Goal: Check status

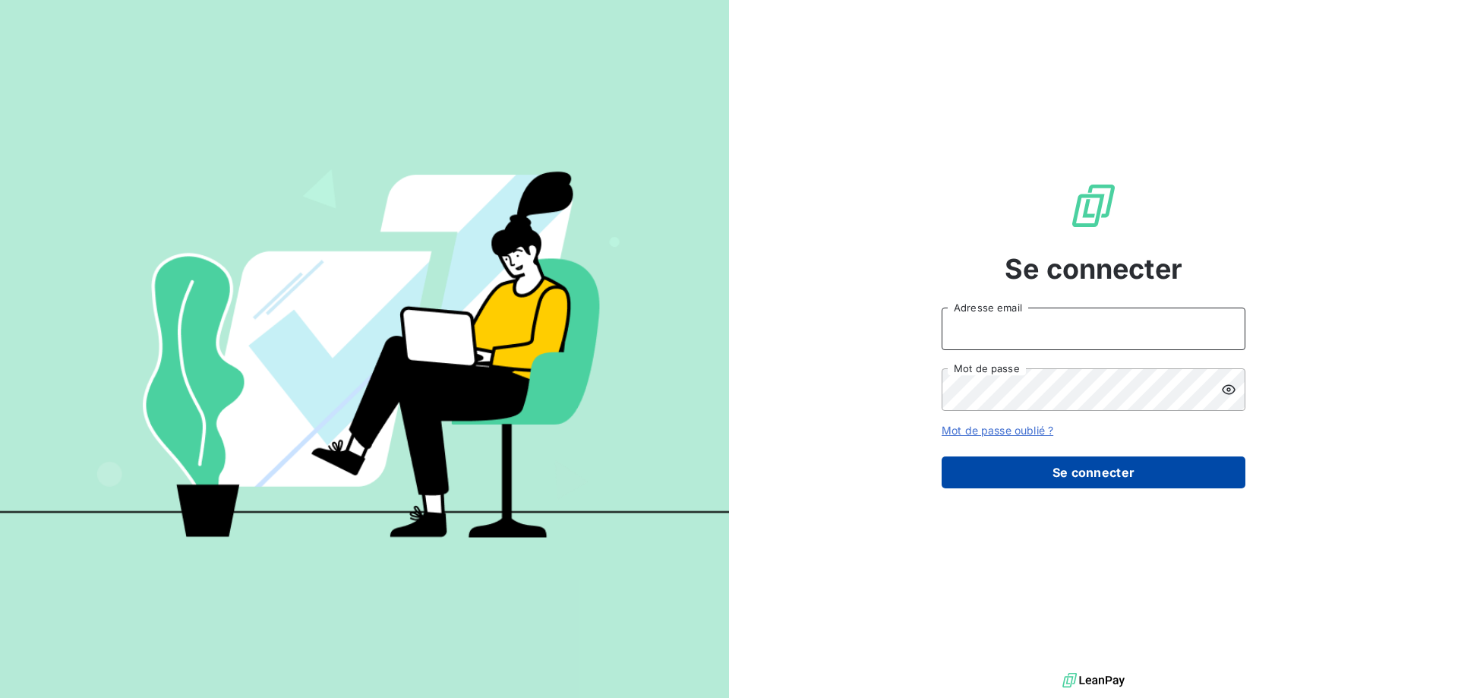
type input "[EMAIL_ADDRESS][DOMAIN_NAME]"
click at [1094, 480] on button "Se connecter" at bounding box center [1094, 472] width 304 height 32
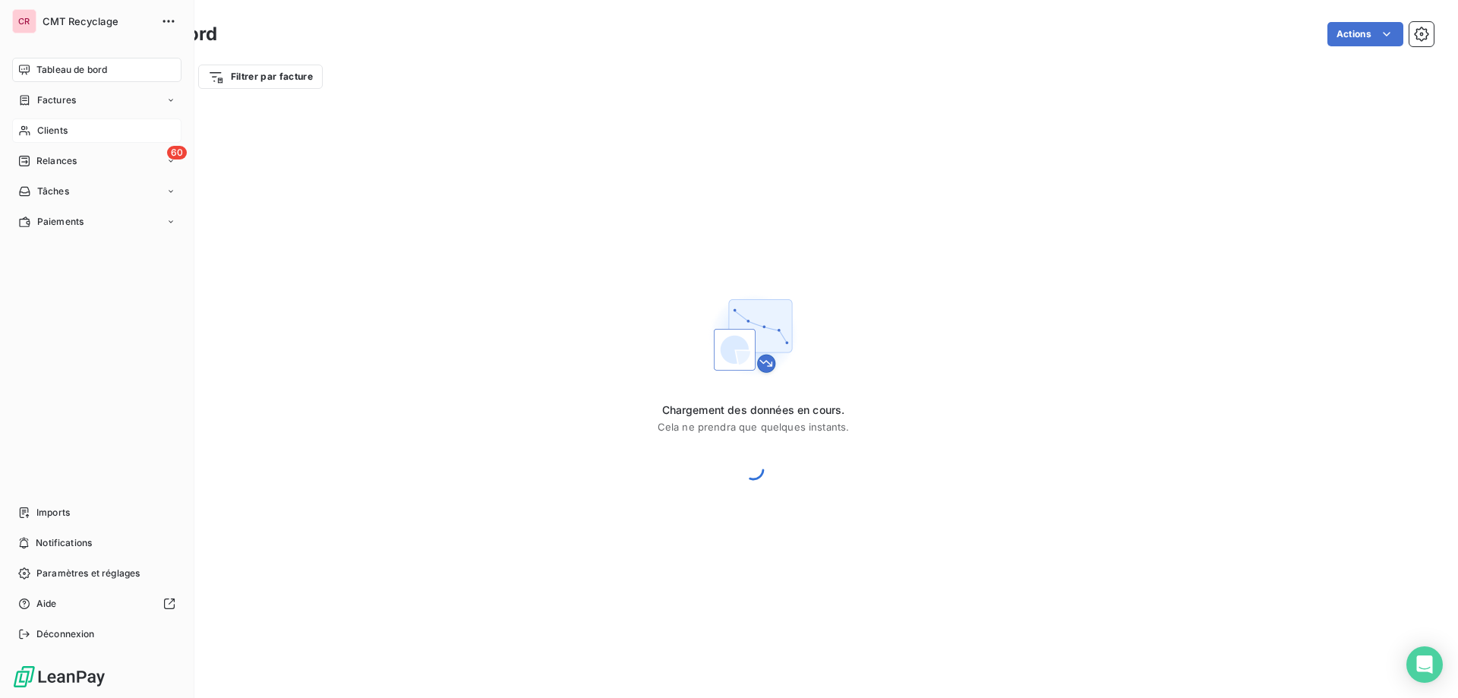
click at [27, 128] on icon at bounding box center [24, 131] width 11 height 10
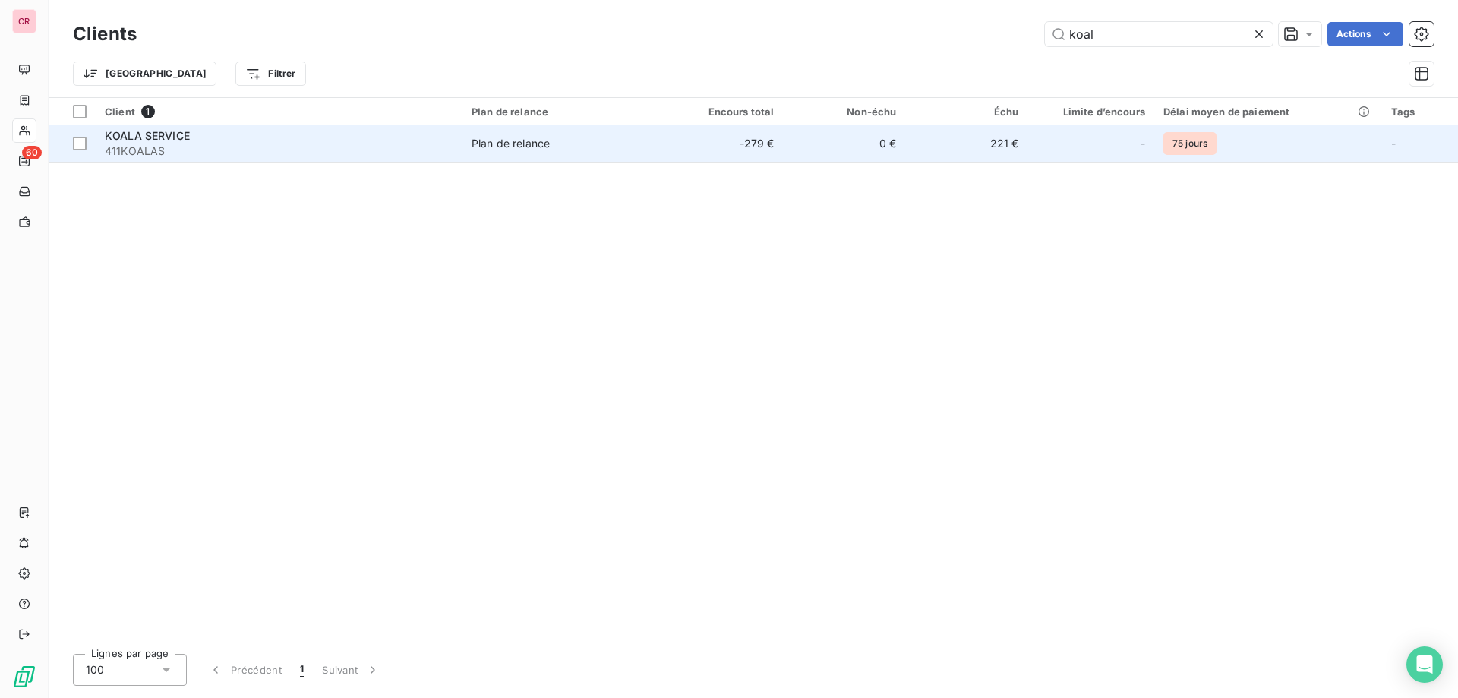
type input "koal"
click at [894, 134] on td "0 €" at bounding box center [844, 143] width 122 height 36
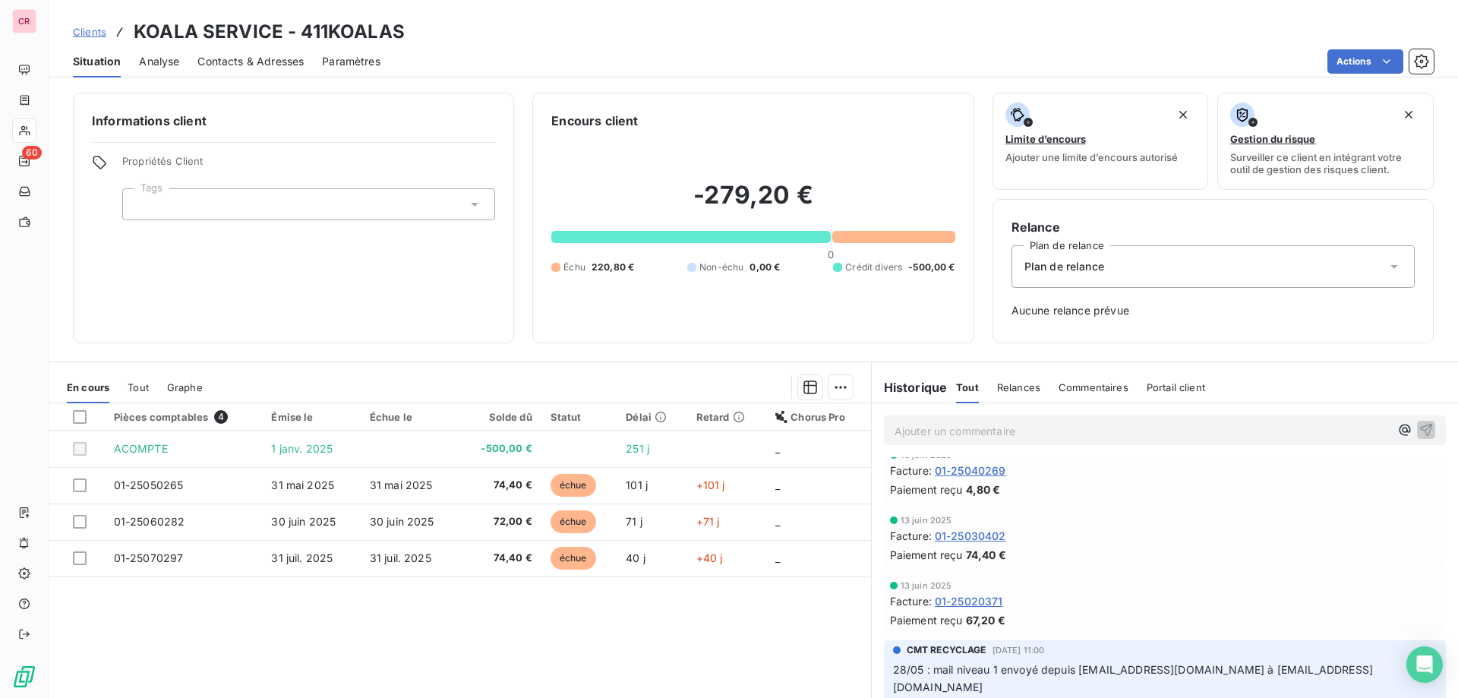
scroll to position [162, 0]
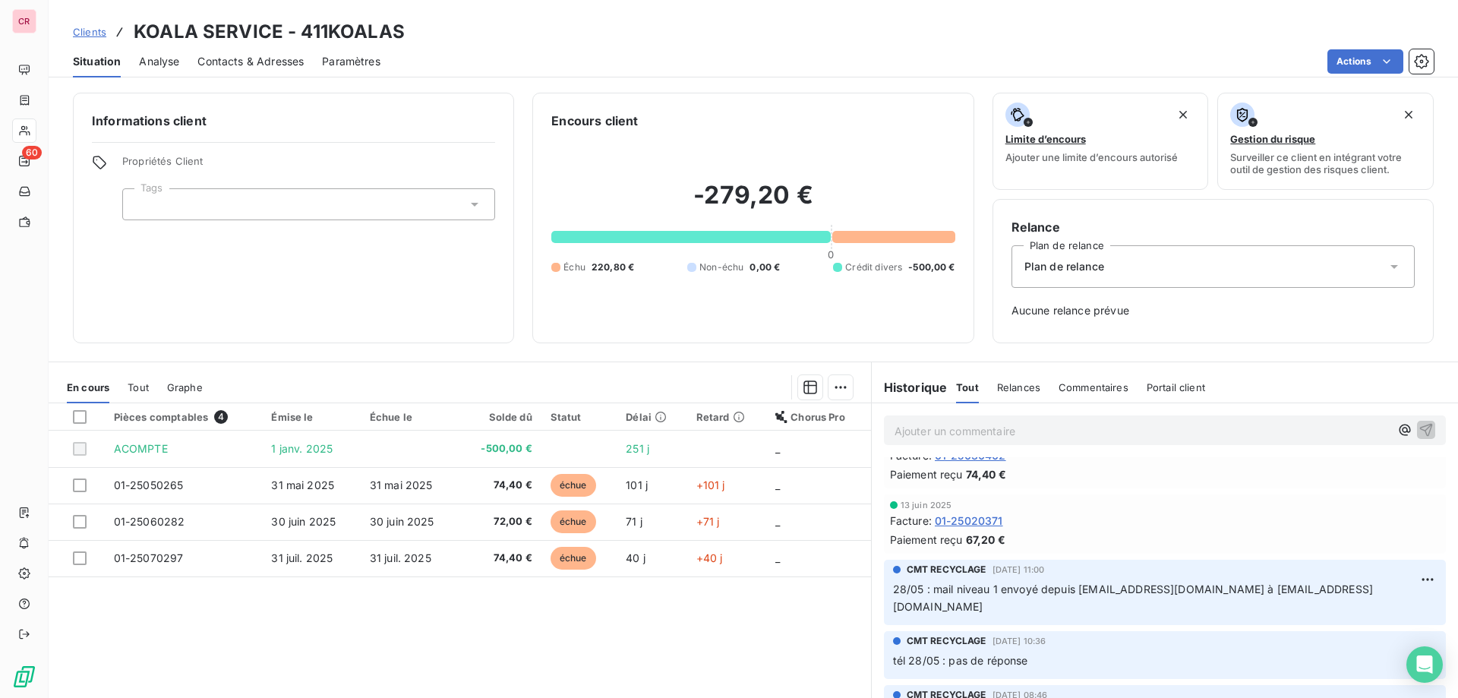
click at [782, 645] on div "Pièces comptables 4 Émise le Échue le Solde dû Statut Délai Retard Chorus Pro A…" at bounding box center [460, 549] width 822 height 292
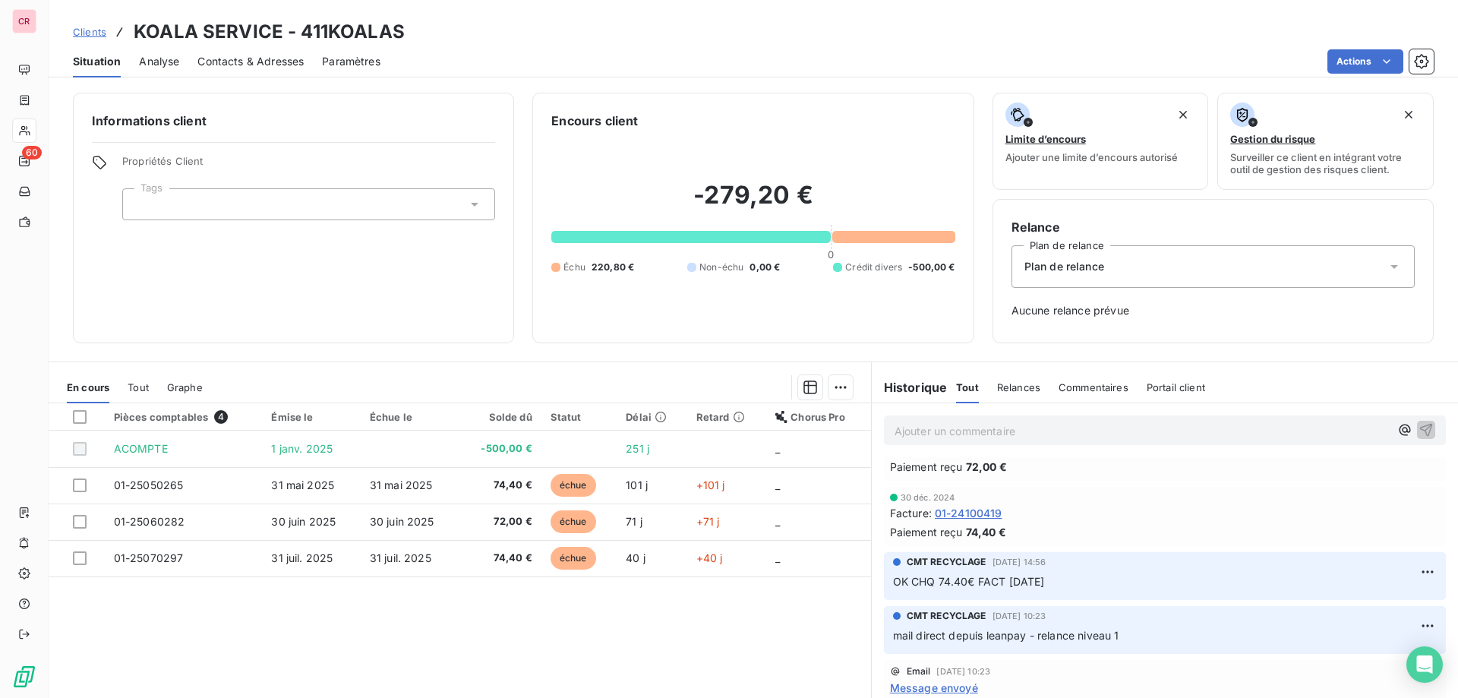
scroll to position [891, 0]
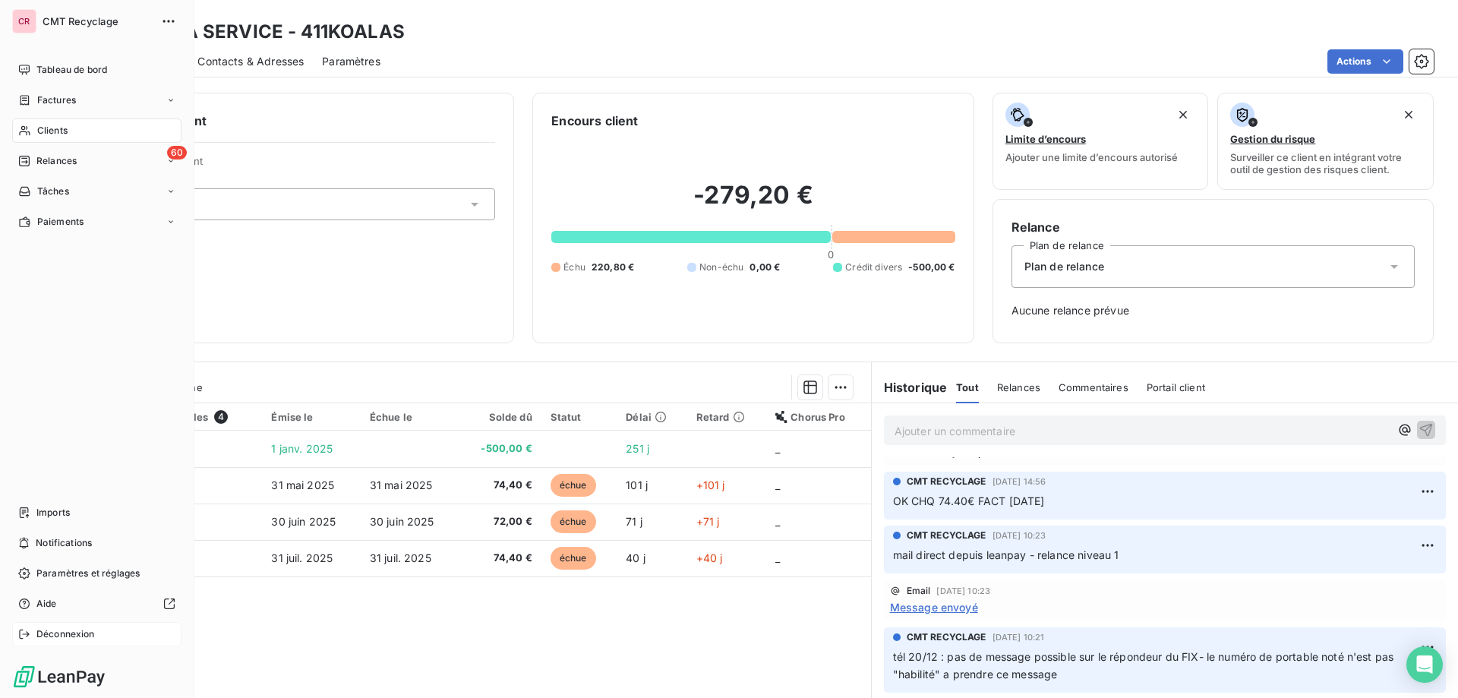
click at [65, 631] on span "Déconnexion" at bounding box center [65, 634] width 58 height 14
